Goal: Information Seeking & Learning: Learn about a topic

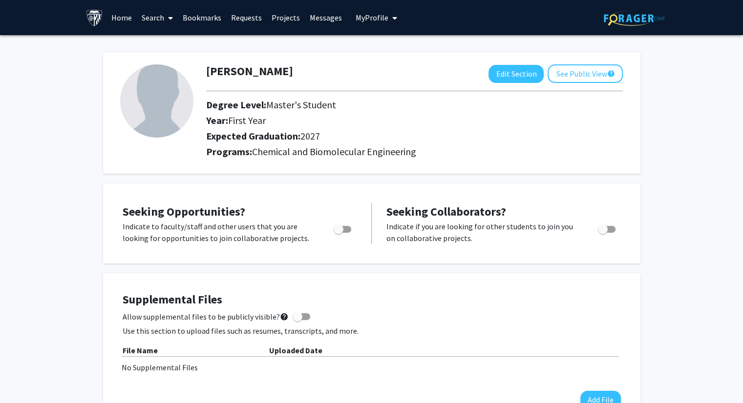
click at [157, 103] on img at bounding box center [156, 100] width 73 height 73
click at [562, 67] on button "See Public View help" at bounding box center [584, 73] width 75 height 19
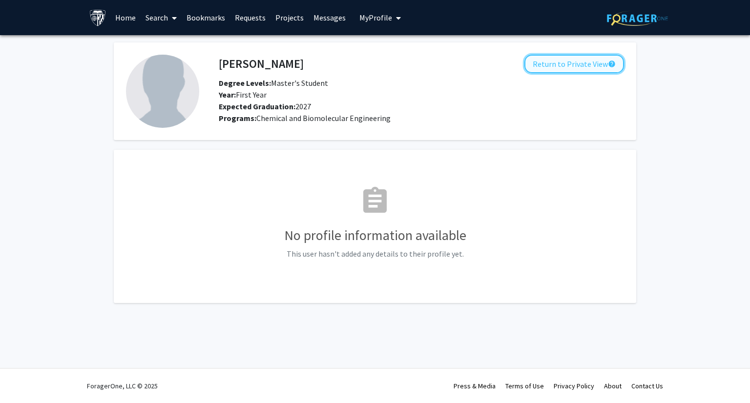
click at [538, 65] on button "Return to Private View help" at bounding box center [574, 64] width 100 height 19
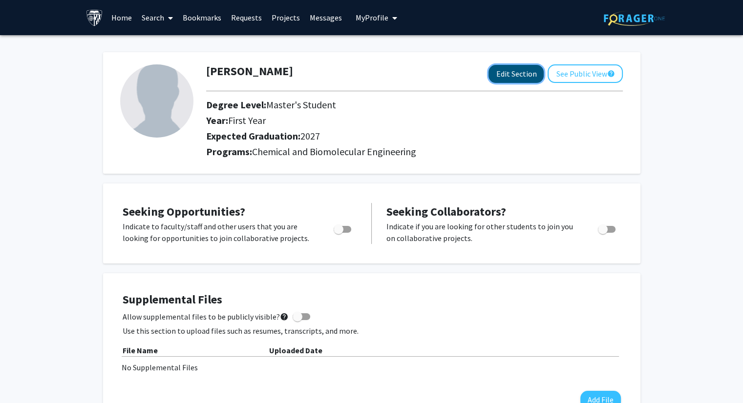
click at [503, 79] on button "Edit Section" at bounding box center [515, 74] width 55 height 18
select select "first_year"
select select "2027"
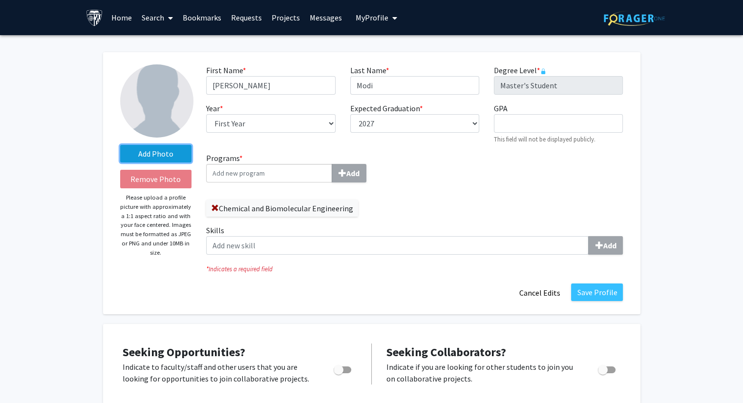
click at [146, 153] on label "Add Photo" at bounding box center [156, 154] width 72 height 18
click at [0, 0] on input "Add Photo" at bounding box center [0, 0] width 0 height 0
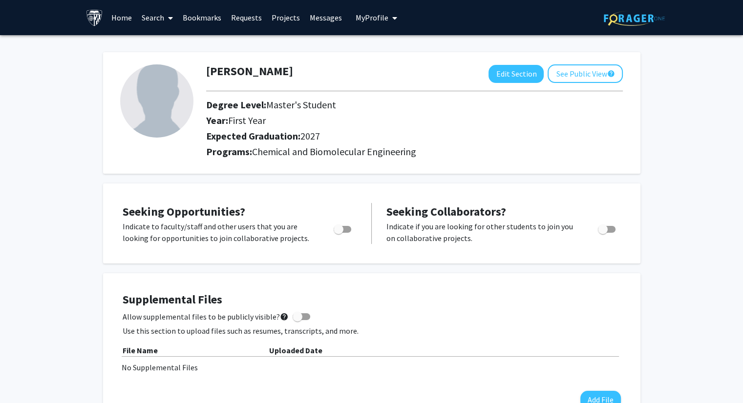
click at [167, 17] on span at bounding box center [168, 18] width 9 height 34
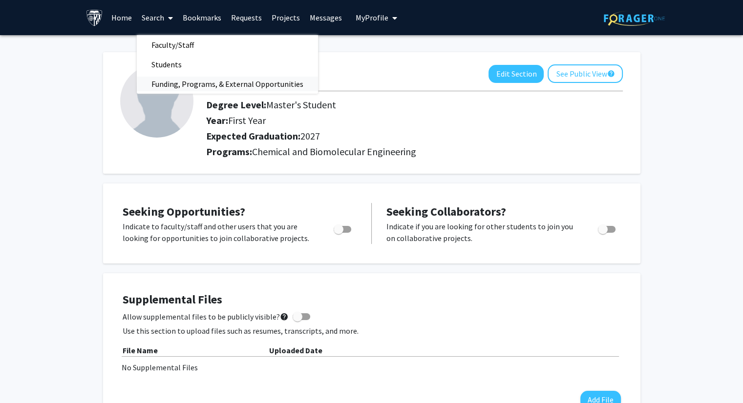
click at [180, 85] on span "Funding, Programs, & External Opportunities" at bounding box center [227, 84] width 181 height 20
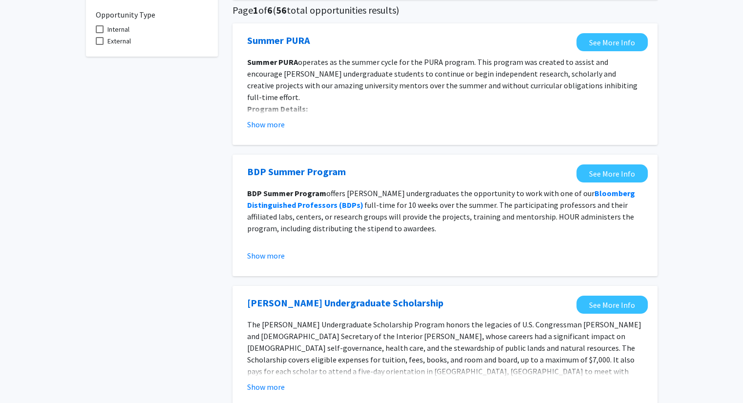
scroll to position [76, 0]
click at [97, 25] on span at bounding box center [100, 29] width 8 height 8
click at [99, 33] on input "Internal" at bounding box center [99, 33] width 0 height 0
checkbox input "true"
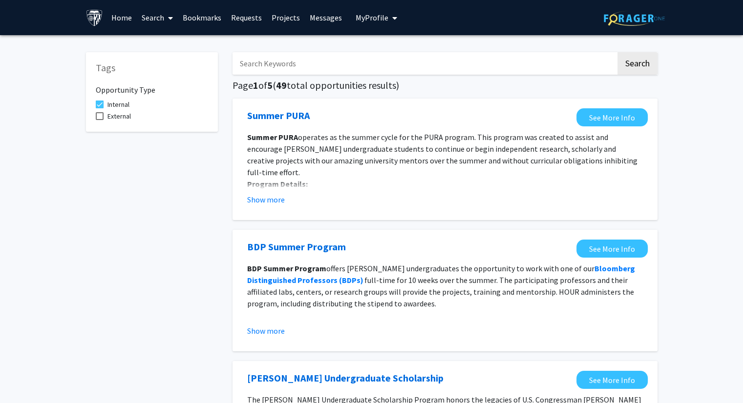
click at [285, 21] on link "Projects" at bounding box center [286, 17] width 38 height 34
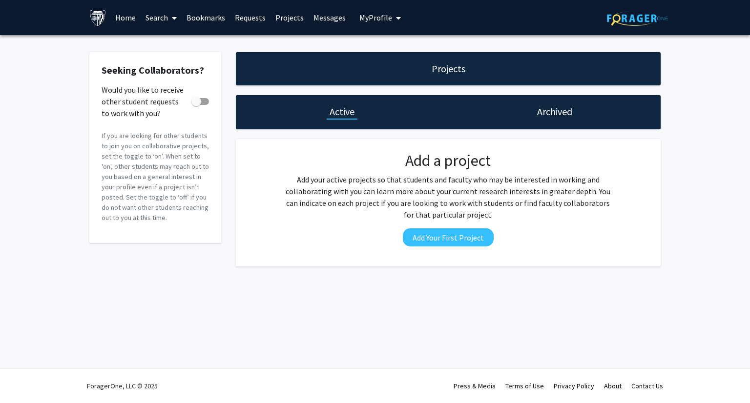
click at [178, 16] on link "Search" at bounding box center [161, 17] width 41 height 34
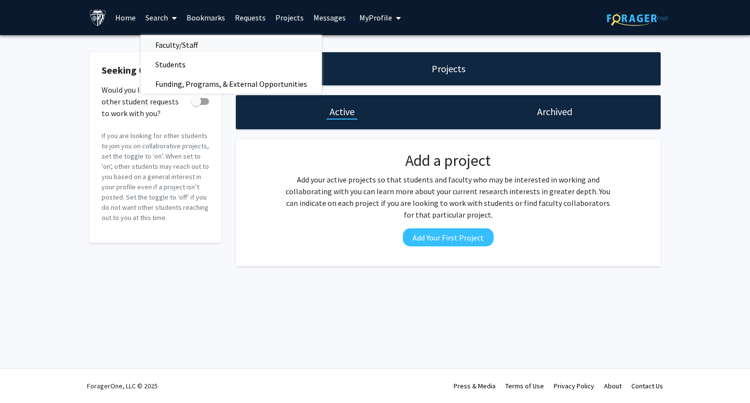
click at [173, 49] on span "Faculty/Staff" at bounding box center [177, 45] width 72 height 20
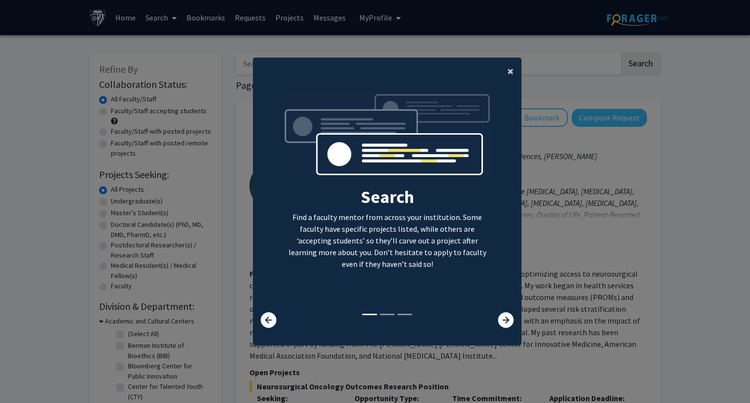
click at [510, 69] on span "×" at bounding box center [510, 70] width 6 height 15
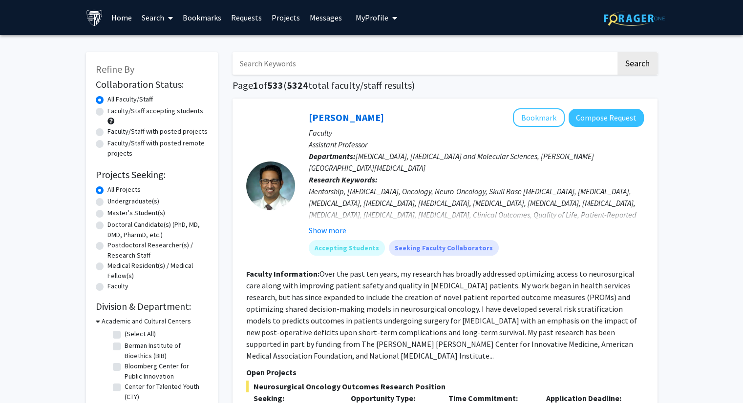
click at [107, 214] on label "Master's Student(s)" at bounding box center [136, 213] width 58 height 10
click at [107, 214] on input "Master's Student(s)" at bounding box center [110, 211] width 6 height 6
radio input "true"
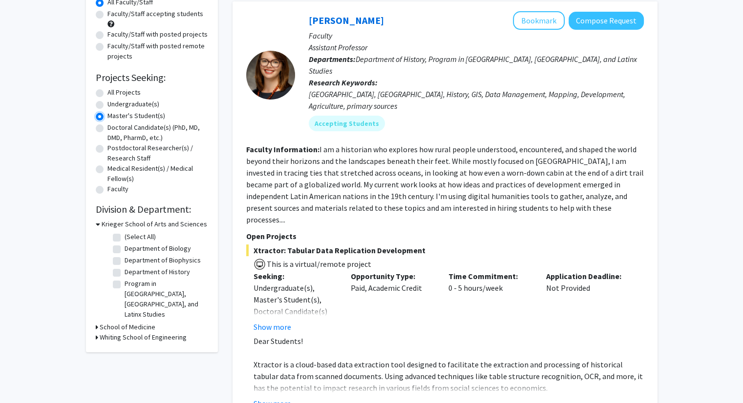
scroll to position [97, 0]
click at [96, 333] on icon at bounding box center [97, 338] width 2 height 10
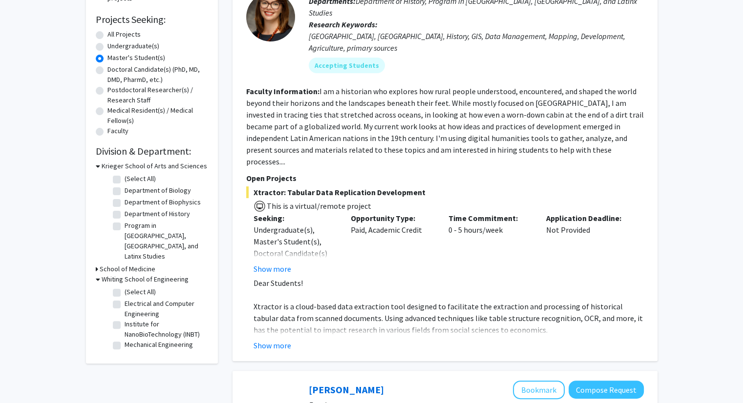
scroll to position [156, 0]
click at [124, 318] on label "Institute for NanoBioTechnology (INBT)" at bounding box center [164, 328] width 81 height 21
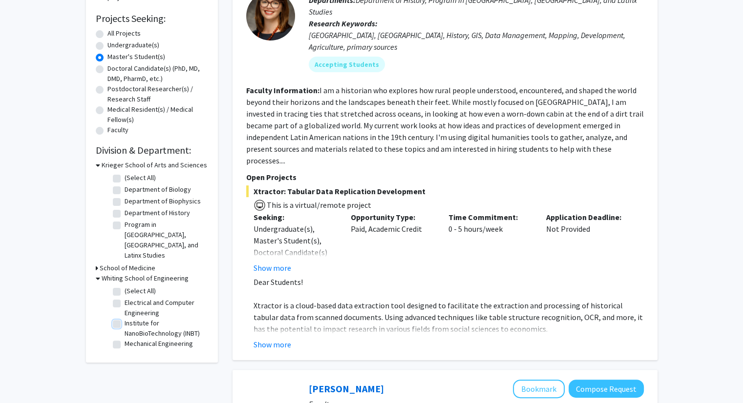
click at [124, 318] on input "Institute for NanoBioTechnology (INBT)" at bounding box center [127, 321] width 6 height 6
checkbox input "true"
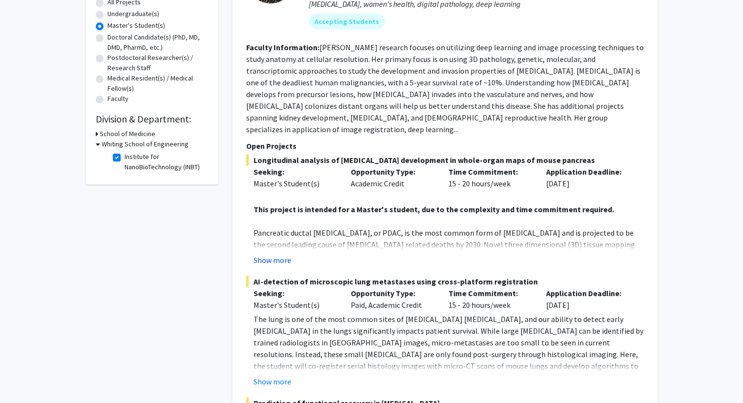
scroll to position [187, 0]
click at [268, 255] on button "Show more" at bounding box center [272, 261] width 38 height 12
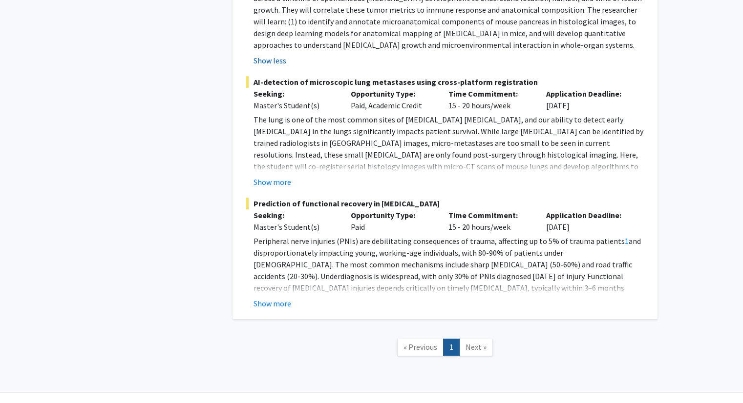
scroll to position [539, 0]
click at [268, 298] on button "Show more" at bounding box center [272, 304] width 38 height 12
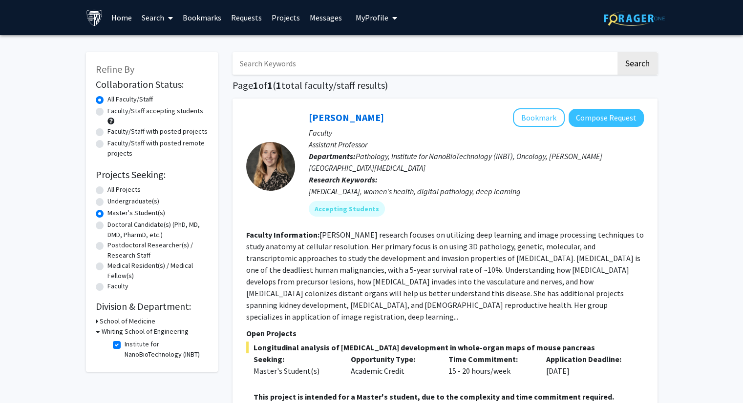
scroll to position [0, 0]
click at [96, 331] on icon at bounding box center [98, 332] width 4 height 10
click at [96, 331] on icon at bounding box center [97, 332] width 2 height 10
click at [124, 347] on label "Institute for NanoBioTechnology (INBT)" at bounding box center [164, 349] width 81 height 21
click at [124, 346] on input "Institute for NanoBioTechnology (INBT)" at bounding box center [127, 342] width 6 height 6
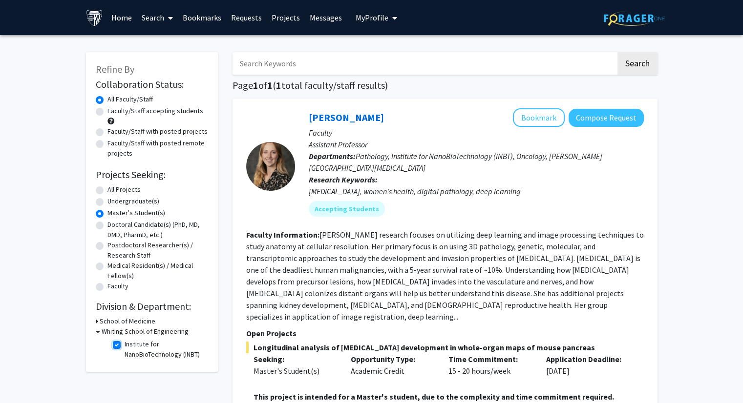
checkbox input "false"
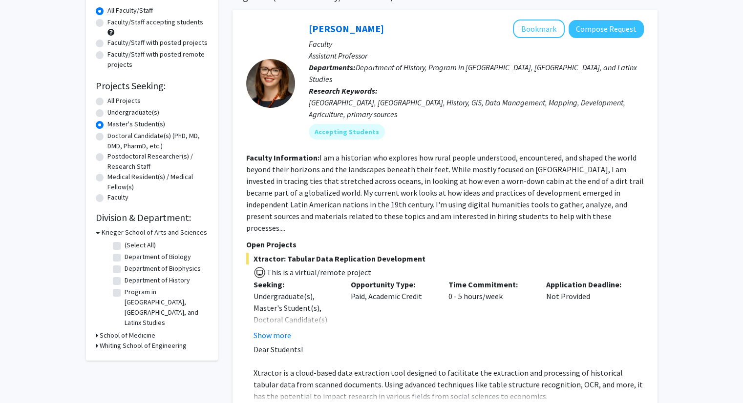
scroll to position [90, 0]
click at [130, 340] on h3 "Whiting School of Engineering" at bounding box center [143, 345] width 87 height 10
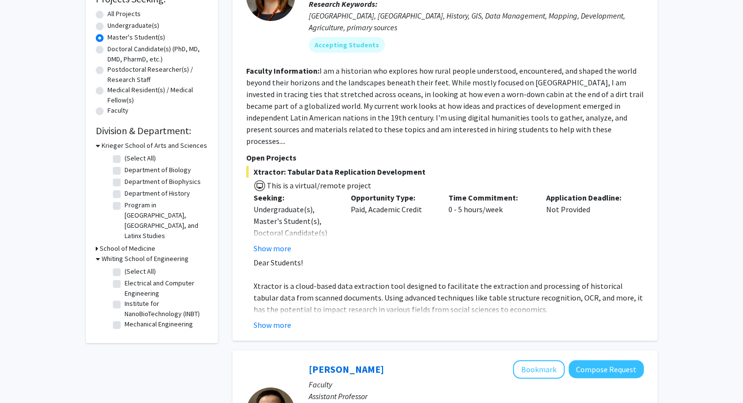
scroll to position [176, 0]
click at [124, 298] on label "Institute for NanoBioTechnology (INBT)" at bounding box center [164, 308] width 81 height 21
click at [124, 298] on input "Institute for NanoBioTechnology (INBT)" at bounding box center [127, 301] width 6 height 6
checkbox input "true"
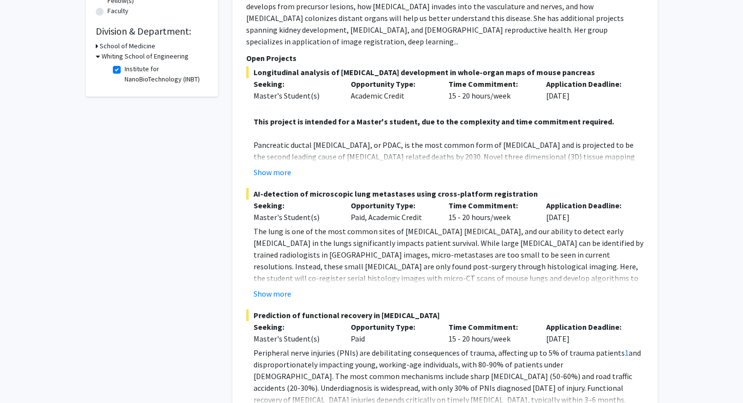
scroll to position [274, 0]
click at [270, 167] on button "Show more" at bounding box center [272, 173] width 38 height 12
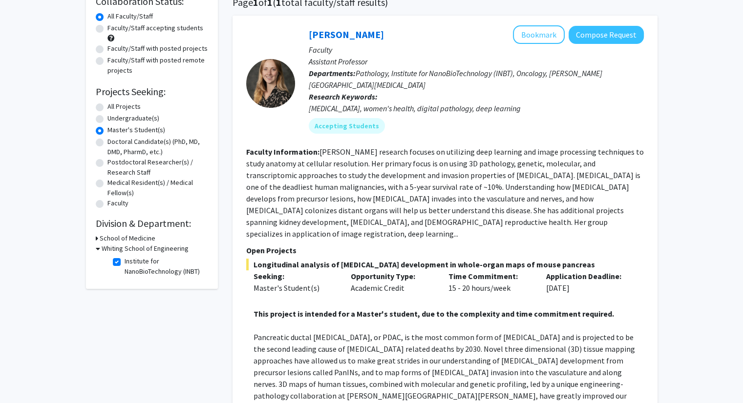
scroll to position [47, 0]
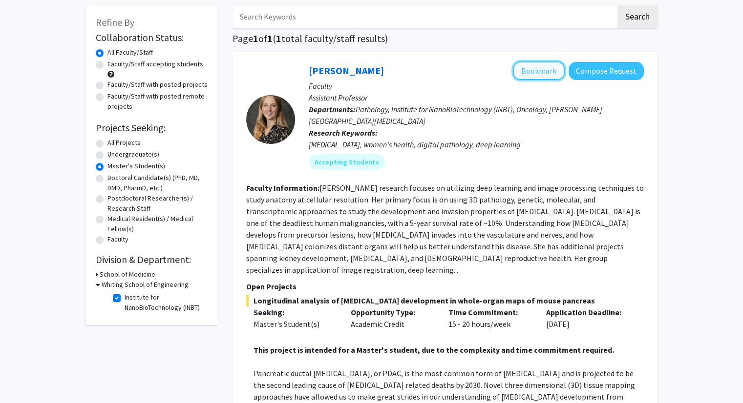
click at [539, 65] on button "Bookmark" at bounding box center [539, 71] width 52 height 19
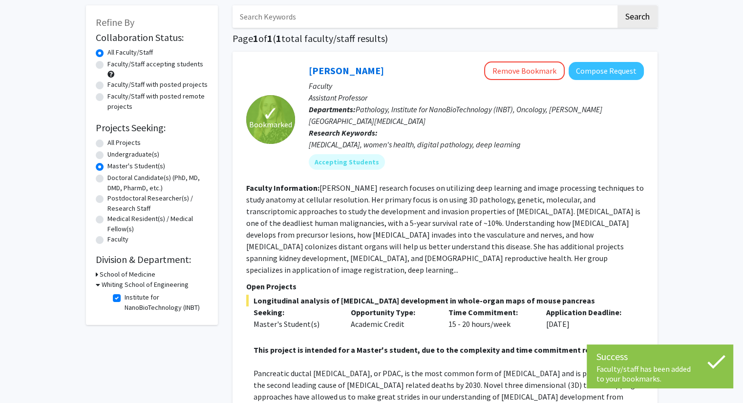
scroll to position [0, 0]
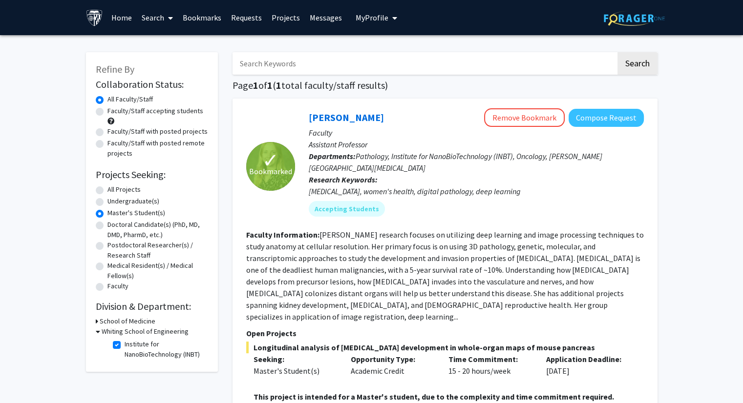
click at [107, 200] on label "Undergraduate(s)" at bounding box center [133, 201] width 52 height 10
click at [107, 200] on input "Undergraduate(s)" at bounding box center [110, 199] width 6 height 6
radio input "true"
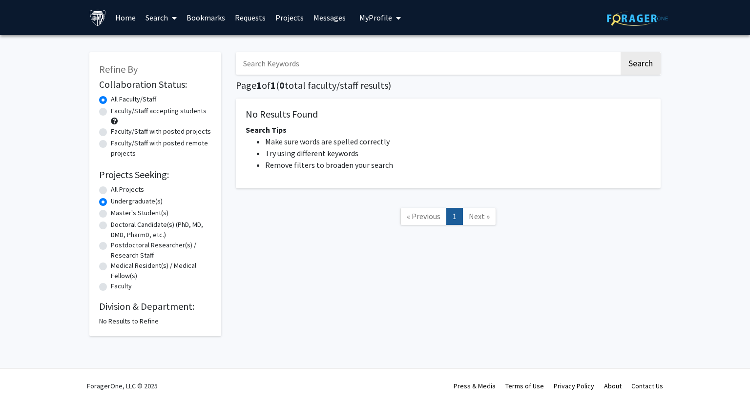
click at [111, 215] on label "Master's Student(s)" at bounding box center [140, 213] width 58 height 10
click at [111, 214] on input "Master's Student(s)" at bounding box center [114, 211] width 6 height 6
radio input "true"
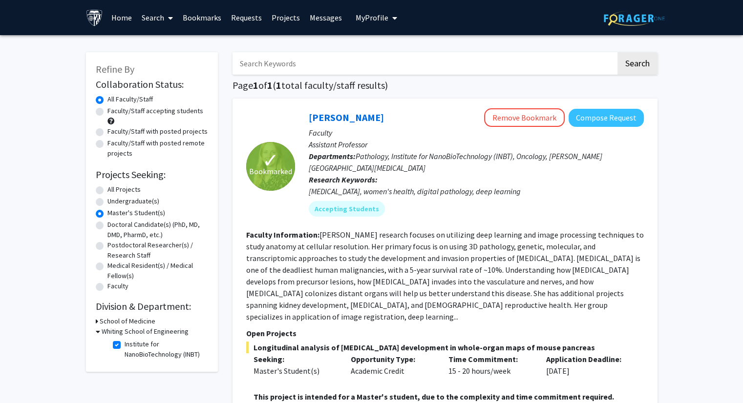
click at [107, 191] on label "All Projects" at bounding box center [123, 190] width 33 height 10
click at [107, 191] on input "All Projects" at bounding box center [110, 188] width 6 height 6
radio input "true"
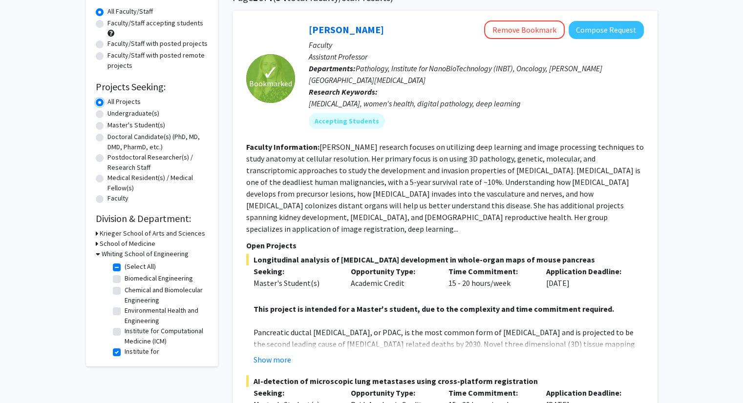
scroll to position [90, 0]
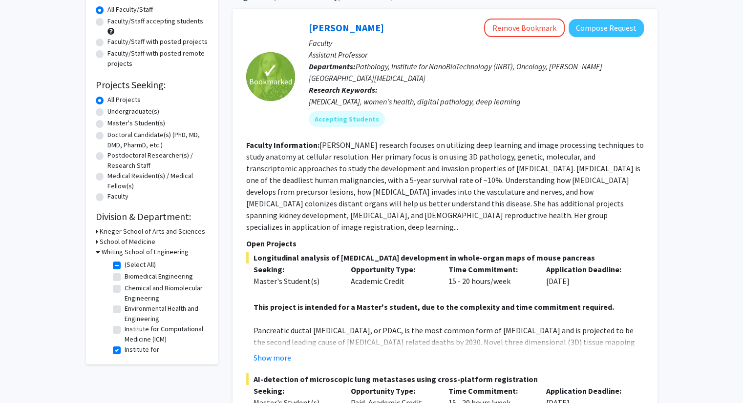
click at [124, 290] on label "Chemical and Biomolecular Engineering" at bounding box center [164, 293] width 81 height 21
click at [124, 290] on input "Chemical and Biomolecular Engineering" at bounding box center [127, 286] width 6 height 6
checkbox input "true"
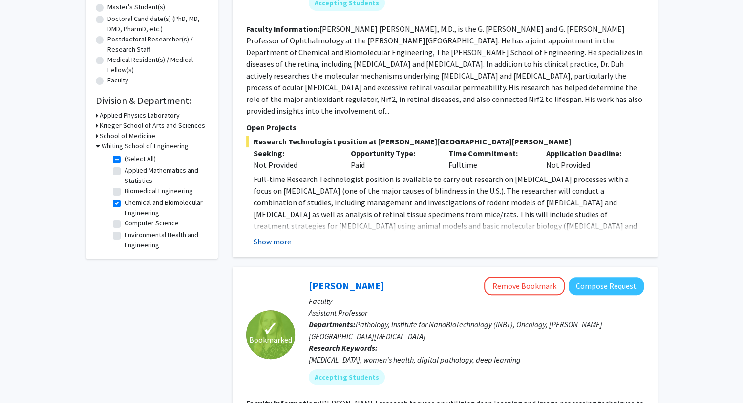
scroll to position [205, 0]
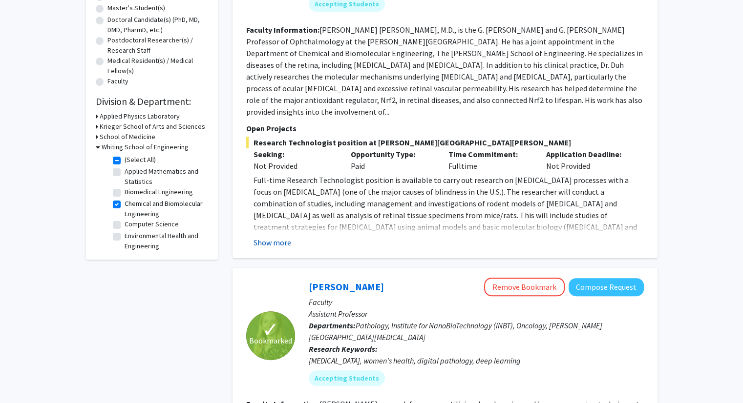
click at [269, 237] on button "Show more" at bounding box center [272, 243] width 38 height 12
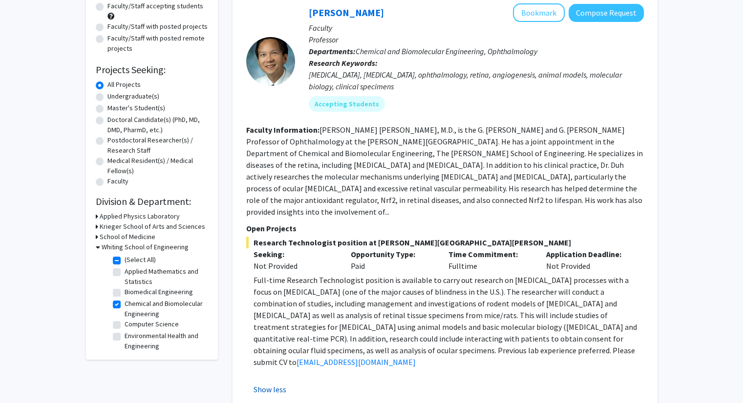
scroll to position [101, 0]
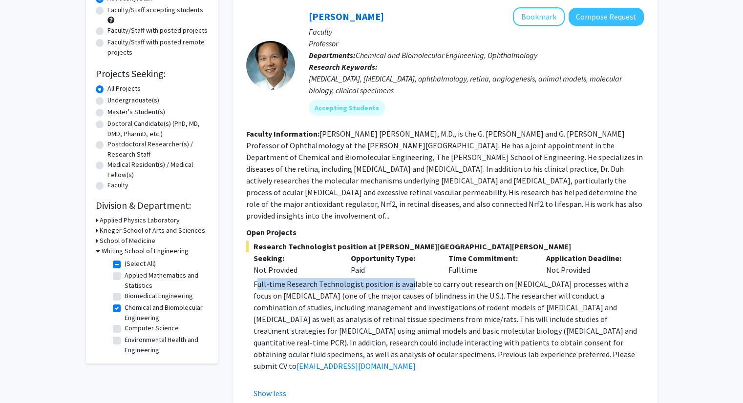
drag, startPoint x: 255, startPoint y: 272, endPoint x: 406, endPoint y: 273, distance: 150.9
click at [406, 278] on p "Full-time Research Technologist position is available to carry out research on …" at bounding box center [448, 325] width 390 height 94
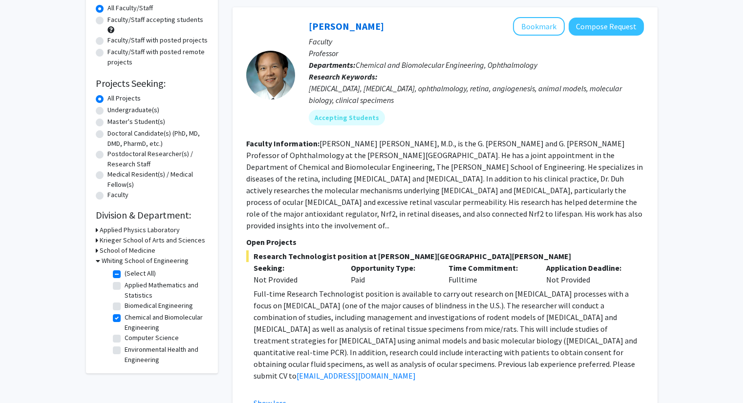
scroll to position [91, 0]
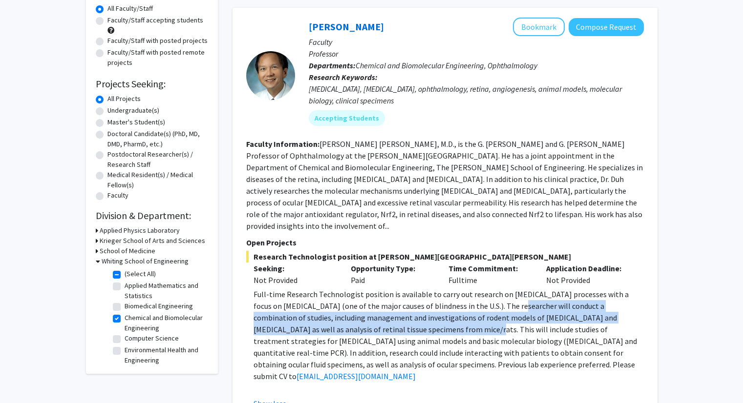
drag, startPoint x: 480, startPoint y: 291, endPoint x: 359, endPoint y: 316, distance: 124.1
click at [359, 316] on p "Full-time Research Technologist position is available to carry out research on …" at bounding box center [448, 336] width 390 height 94
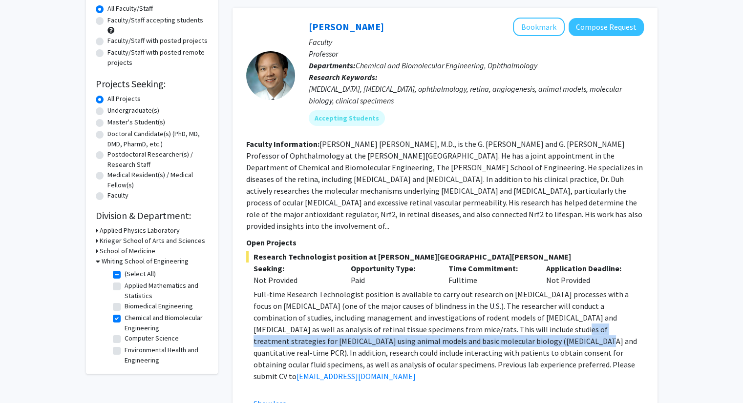
drag, startPoint x: 453, startPoint y: 317, endPoint x: 432, endPoint y: 329, distance: 24.5
click at [432, 329] on p "Full-time Research Technologist position is available to carry out research on …" at bounding box center [448, 336] width 390 height 94
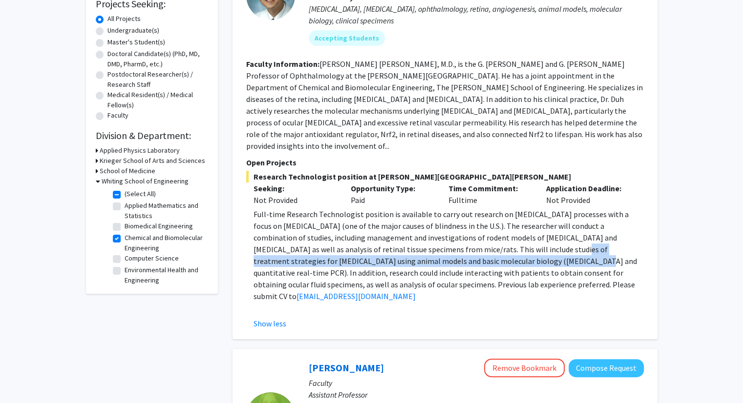
scroll to position [171, 0]
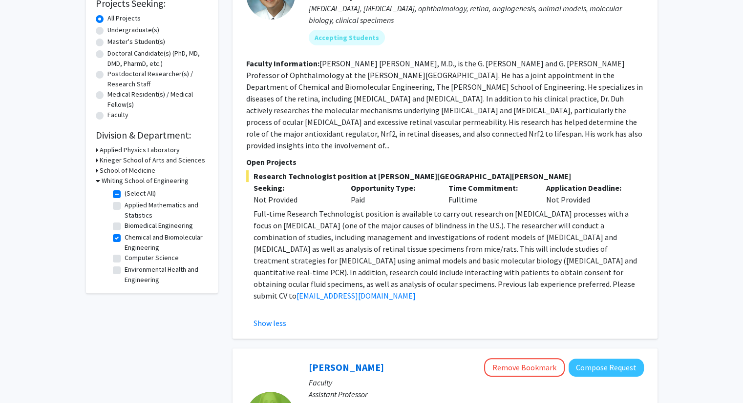
click at [124, 236] on label "Chemical and Biomolecular Engineering" at bounding box center [164, 242] width 81 height 21
click at [124, 236] on input "Chemical and Biomolecular Engineering" at bounding box center [127, 235] width 6 height 6
checkbox input "false"
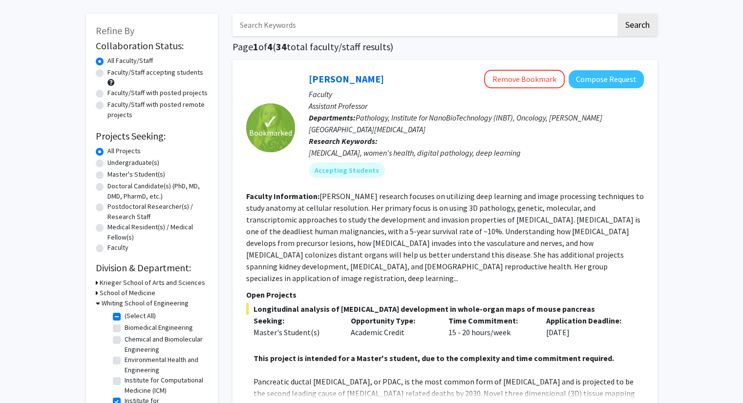
scroll to position [49, 0]
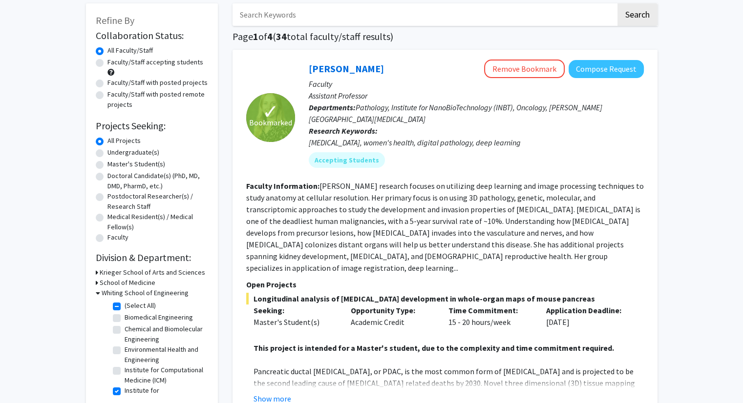
click at [106, 282] on h3 "School of Medicine" at bounding box center [128, 283] width 56 height 10
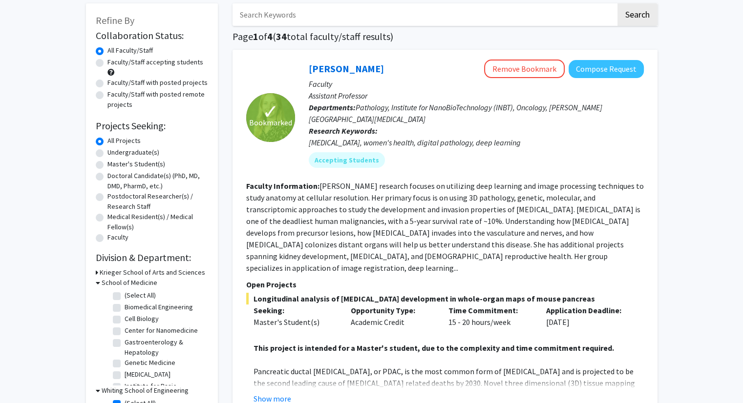
click at [106, 268] on h3 "Krieger School of Arts and Sciences" at bounding box center [152, 273] width 105 height 10
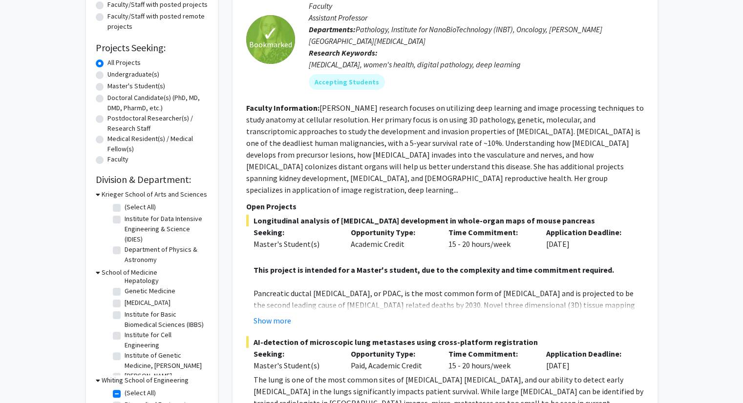
scroll to position [61, 0]
click at [124, 294] on label "Genetic Medicine" at bounding box center [149, 292] width 51 height 10
click at [124, 293] on input "Genetic Medicine" at bounding box center [127, 290] width 6 height 6
checkbox input "true"
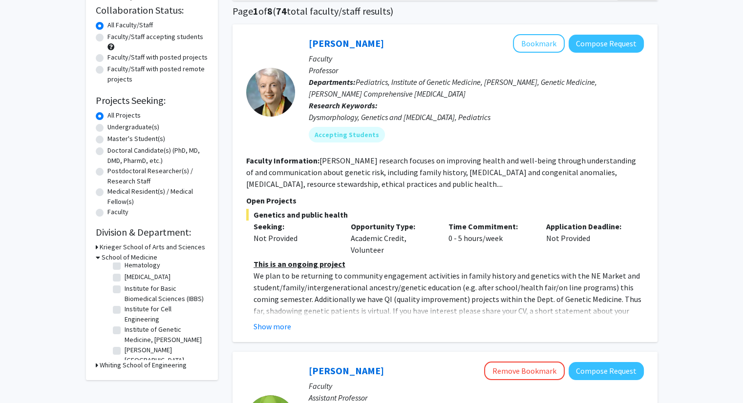
scroll to position [109, 0]
click at [103, 364] on h3 "Whiting School of Engineering" at bounding box center [143, 365] width 87 height 10
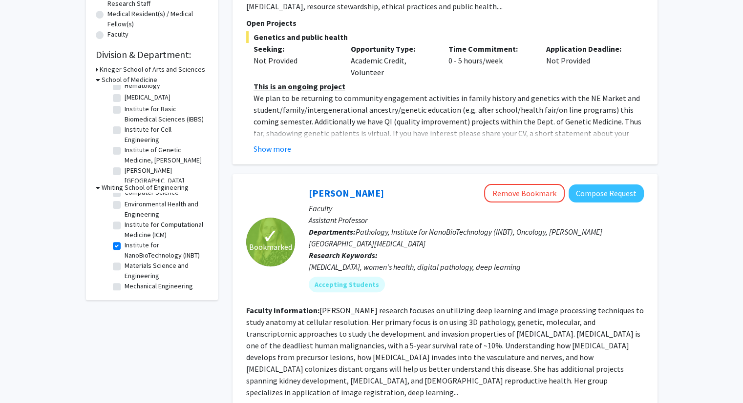
scroll to position [54, 0]
click at [124, 258] on label "Institute for NanoBioTechnology (INBT)" at bounding box center [164, 248] width 81 height 21
click at [124, 244] on input "Institute for NanoBioTechnology (INBT)" at bounding box center [127, 241] width 6 height 6
checkbox input "false"
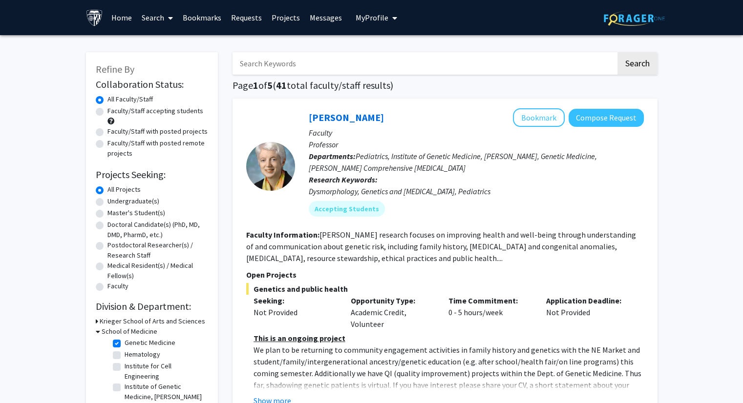
scroll to position [45, 0]
click at [124, 348] on label "Genetic Medicine" at bounding box center [149, 346] width 51 height 10
click at [124, 348] on input "Genetic Medicine" at bounding box center [127, 344] width 6 height 6
checkbox input "false"
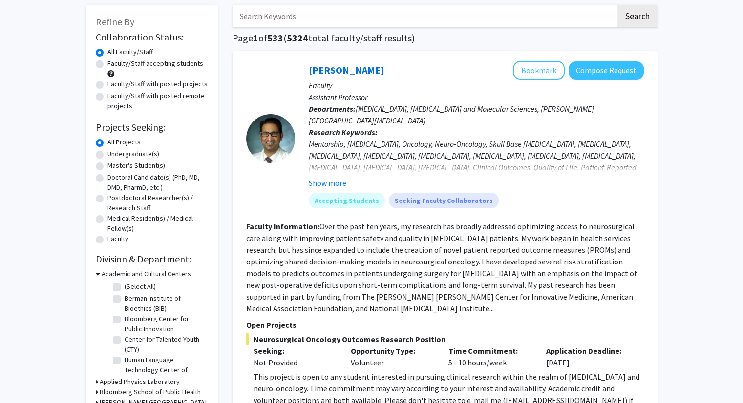
scroll to position [48, 0]
